Goal: Find specific page/section: Find specific page/section

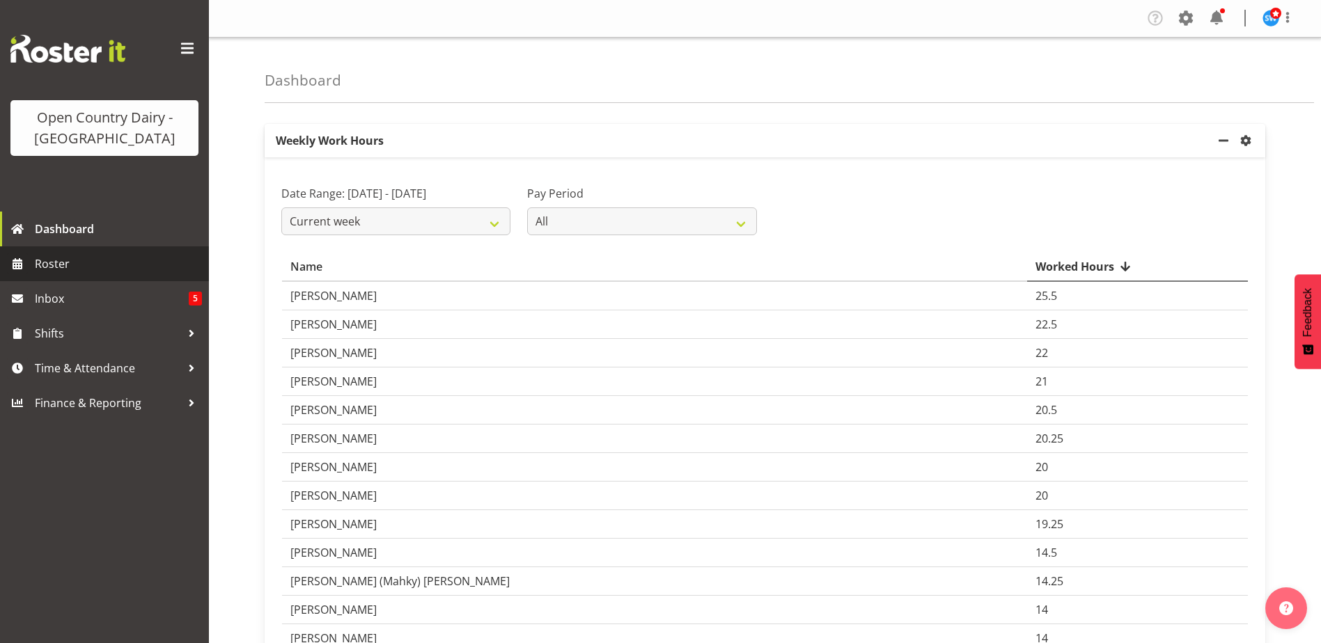
click at [24, 270] on span at bounding box center [17, 263] width 21 height 21
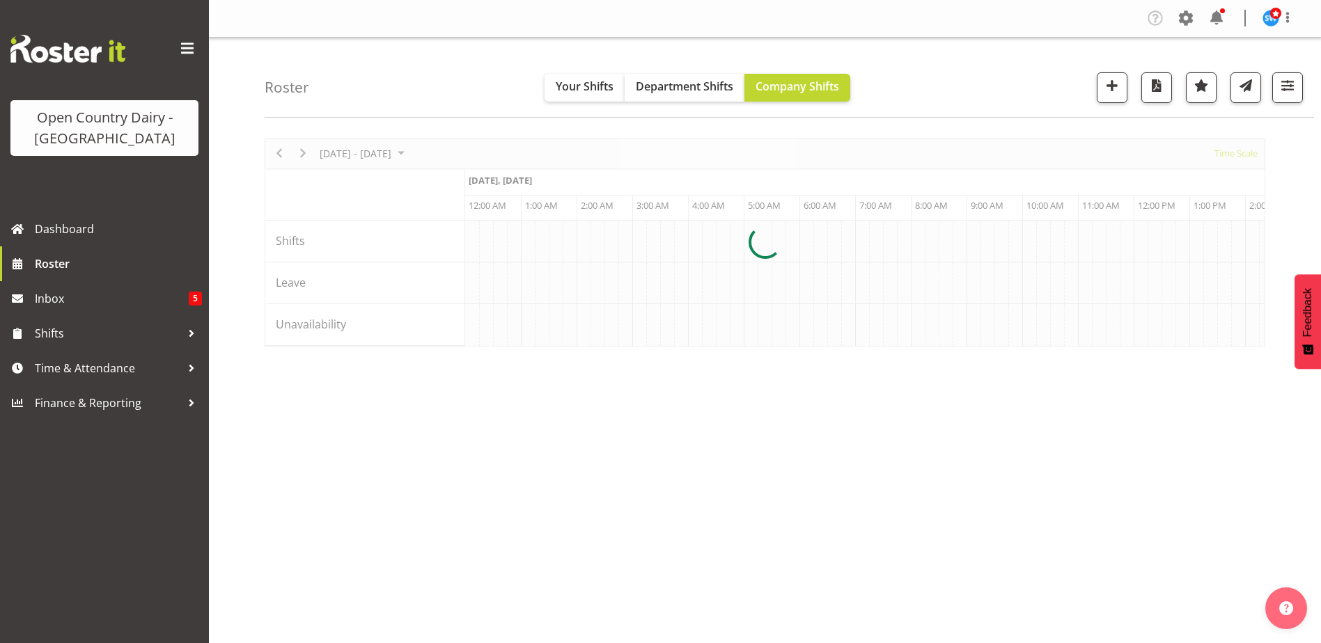
click at [613, 347] on div at bounding box center [765, 243] width 1001 height 208
